Goal: Task Accomplishment & Management: Use online tool/utility

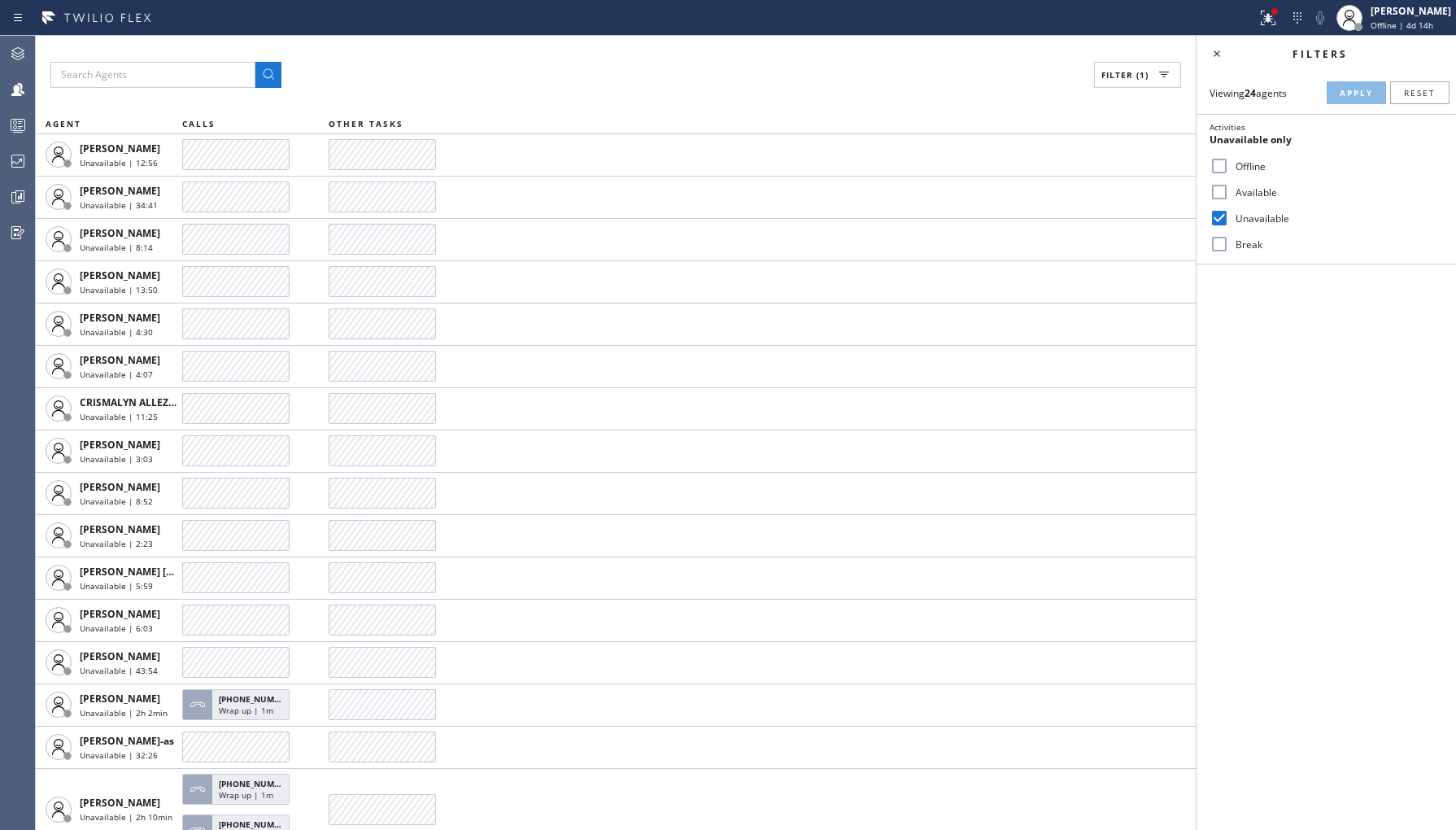
click at [1229, 59] on div "Filters" at bounding box center [1338, 54] width 219 height 13
click at [1224, 61] on icon at bounding box center [1217, 54] width 20 height 20
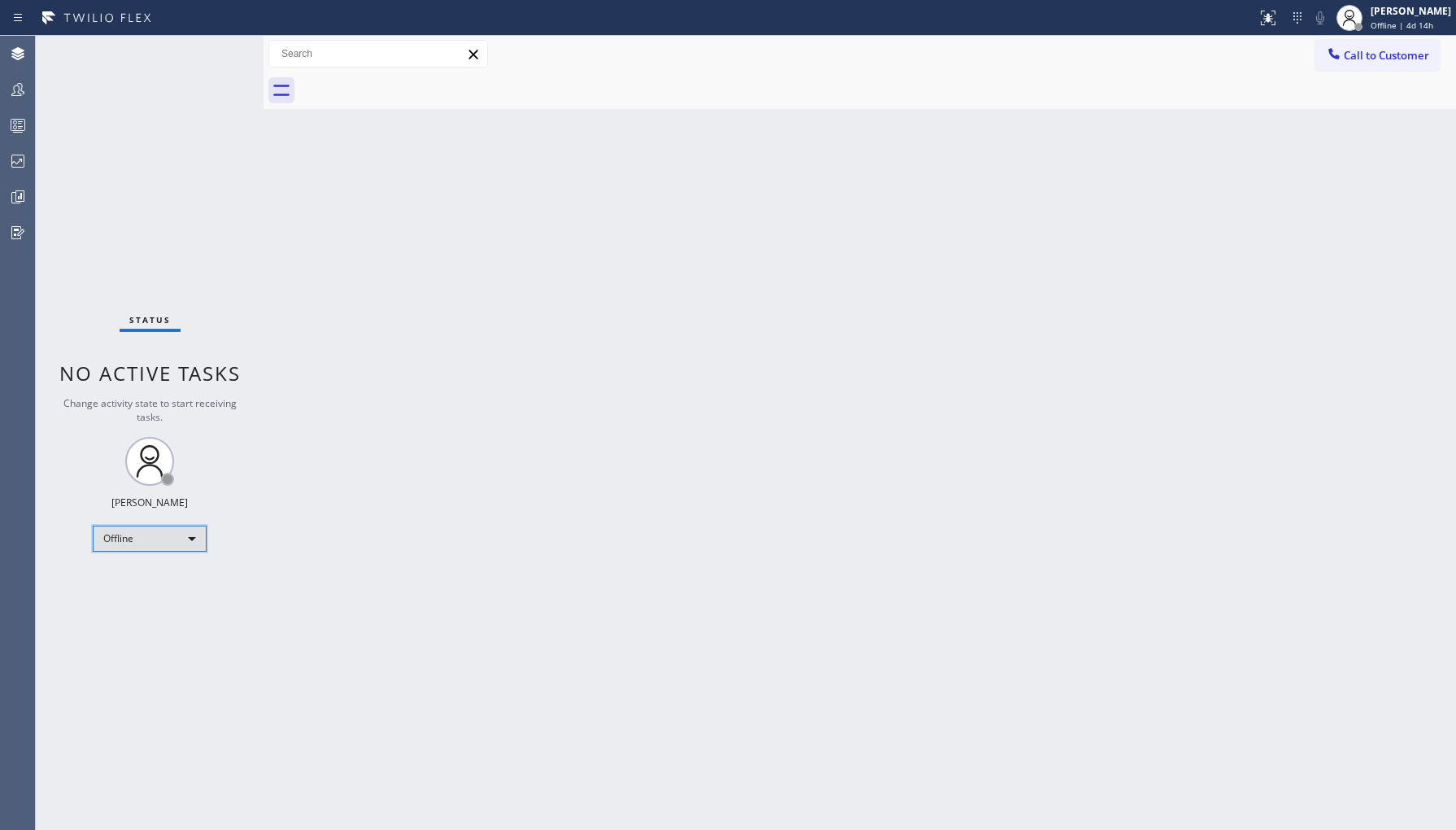
click at [192, 535] on div "Offline" at bounding box center [149, 538] width 114 height 26
click at [183, 607] on li "Unavailable" at bounding box center [148, 601] width 110 height 20
click at [9, 86] on icon at bounding box center [18, 90] width 20 height 20
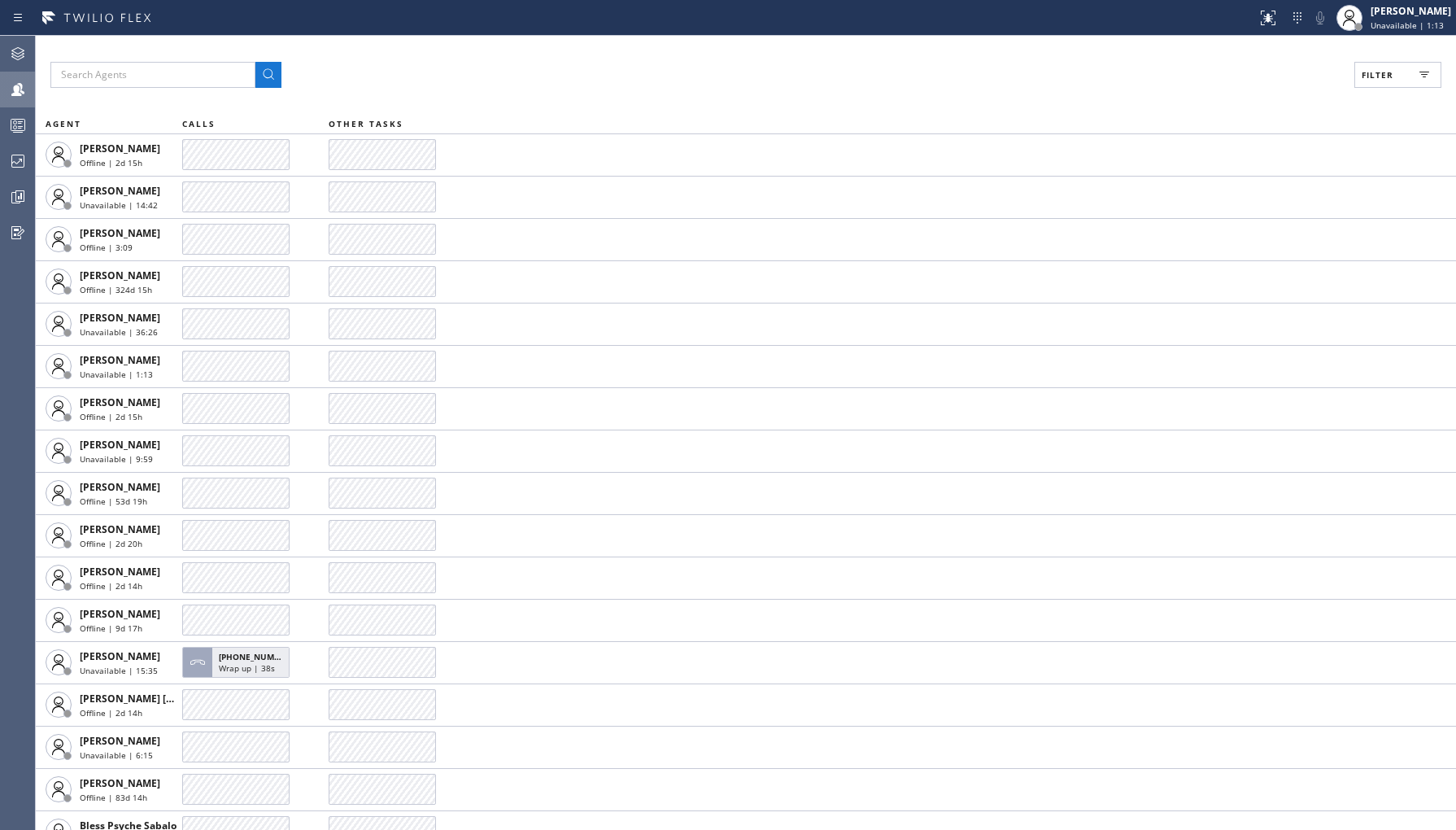
click at [1392, 82] on button "Filter" at bounding box center [1398, 74] width 87 height 26
click at [1244, 218] on label "Unavailable" at bounding box center [1336, 218] width 214 height 13
click at [1229, 218] on input "Unavailable" at bounding box center [1219, 218] width 20 height 20
checkbox input "true"
click at [1354, 91] on span "Apply" at bounding box center [1356, 92] width 33 height 12
